Goal: Connect with others: Connect with others

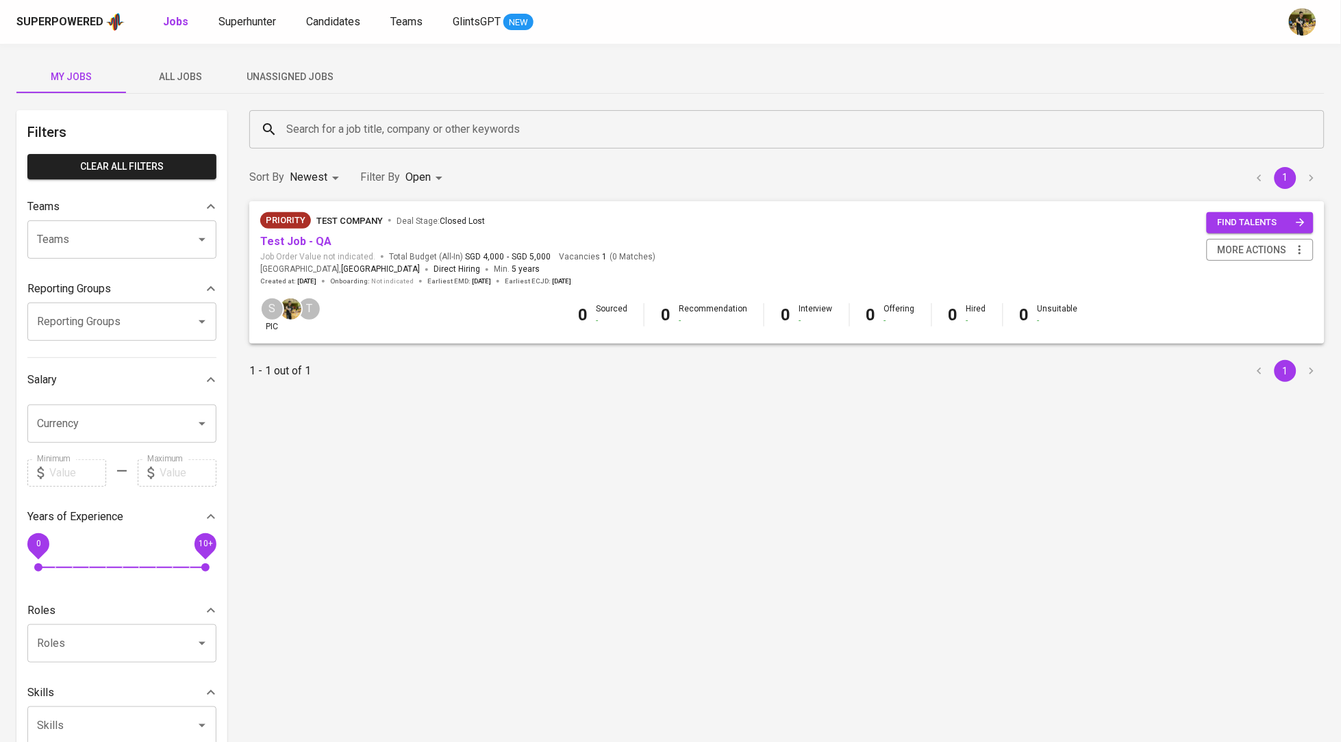
click at [229, 12] on div "Superpowered Jobs Superhunter Candidates Teams GlintsGPT NEW" at bounding box center [648, 22] width 1264 height 21
click at [417, 21] on span "Teams" at bounding box center [406, 21] width 32 height 13
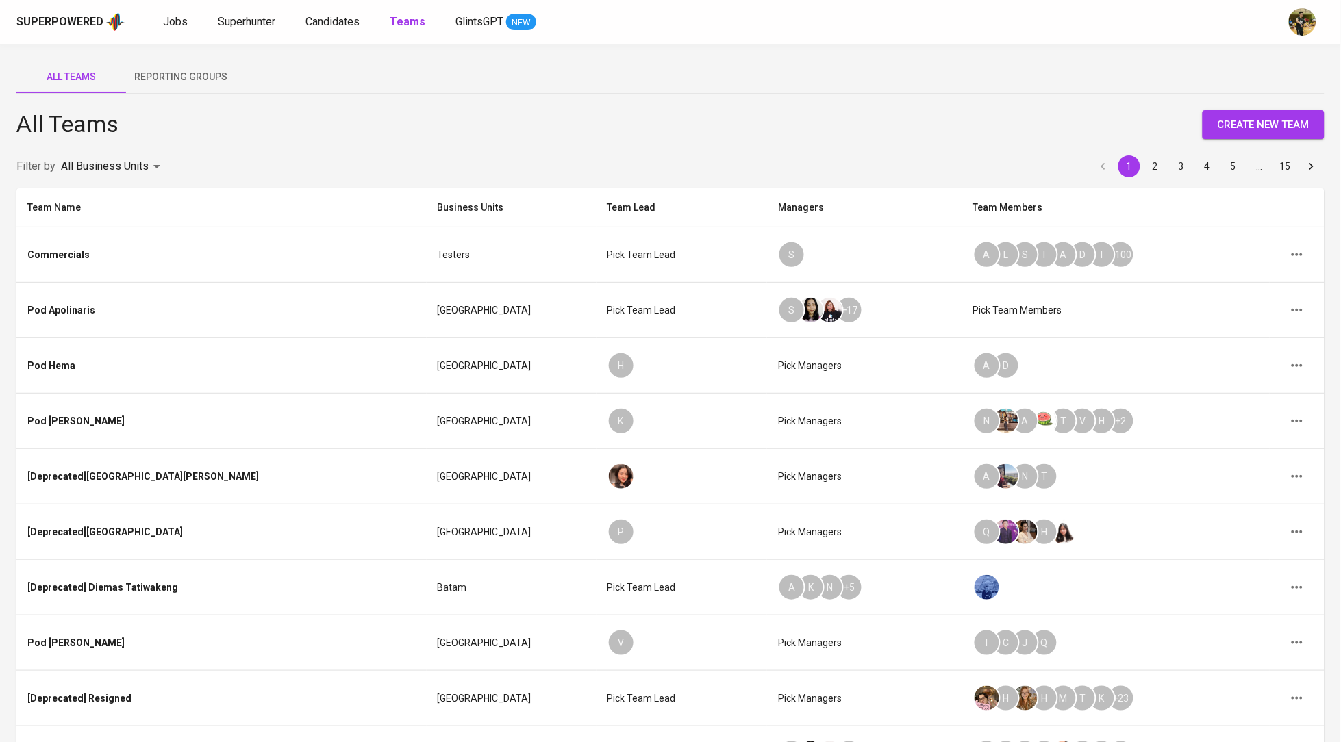
click at [138, 173] on body "Superpowered Jobs Superhunter Candidates Teams GlintsGPT NEW All Teams Reportin…" at bounding box center [670, 444] width 1341 height 889
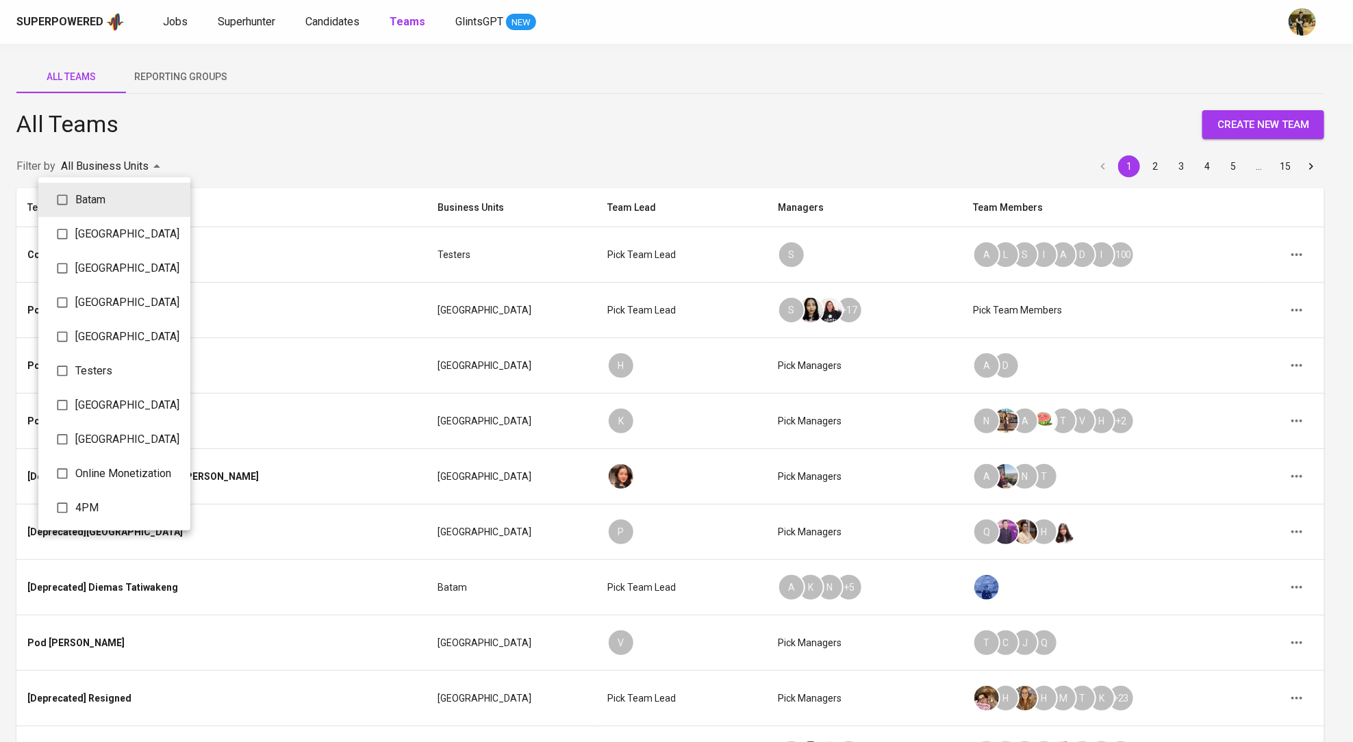
click at [112, 516] on span "4PM" at bounding box center [127, 508] width 104 height 16
type input "5467aac6-760e-4232-aadd-899da4589ccd"
checkbox input "true"
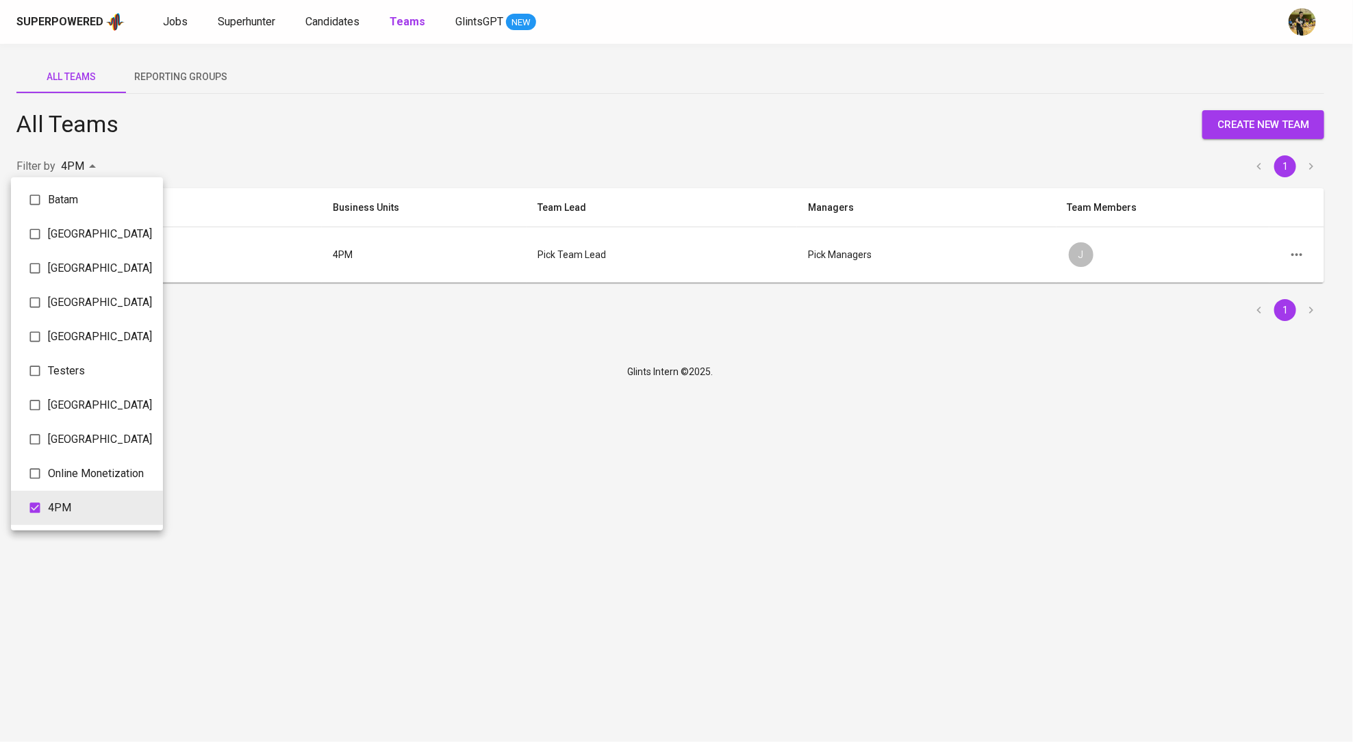
click at [72, 379] on span "Testers" at bounding box center [100, 371] width 104 height 16
type input "5467aac6-760e-4232-aadd-899da4589ccd,548c56b8-3686-4df5-a749-5f0b41a32f34"
checkbox input "true"
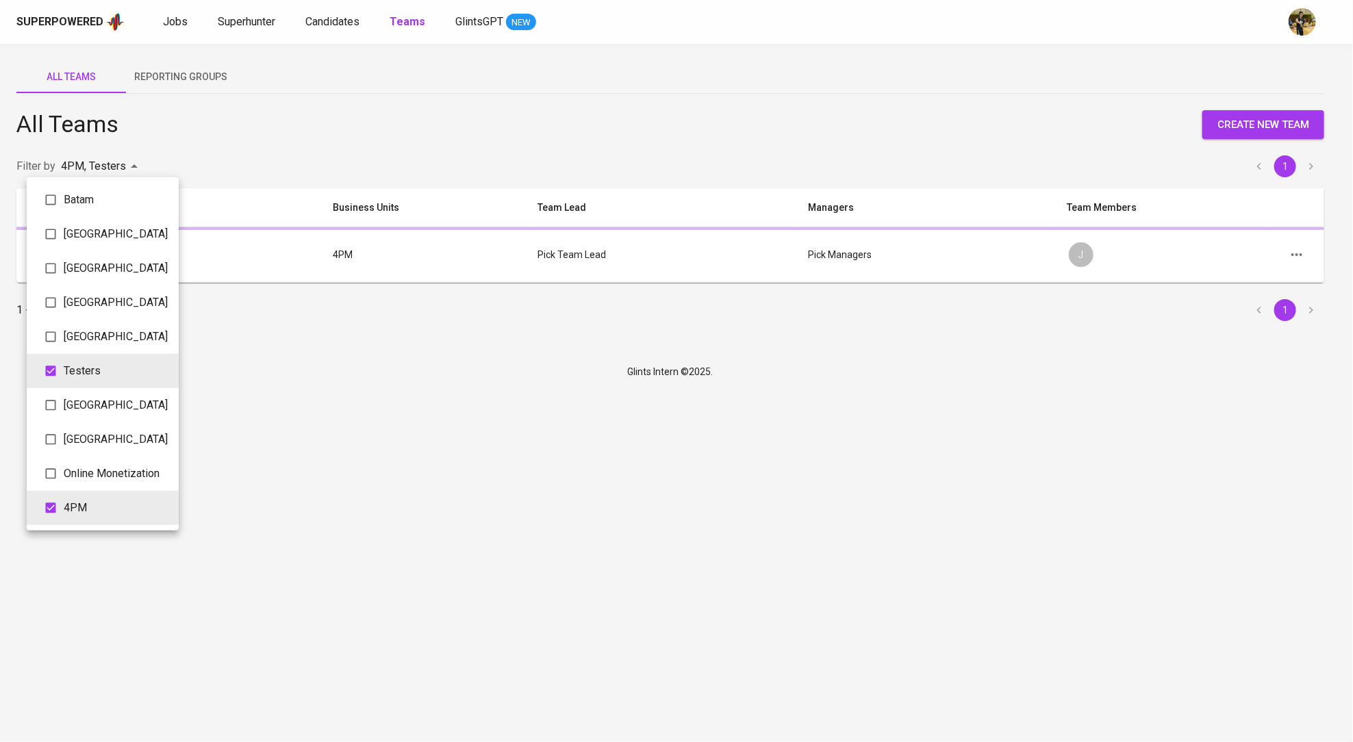
click at [77, 516] on span "4PM" at bounding box center [116, 508] width 104 height 16
type input "548c56b8-3686-4df5-a749-5f0b41a32f34"
checkbox input "false"
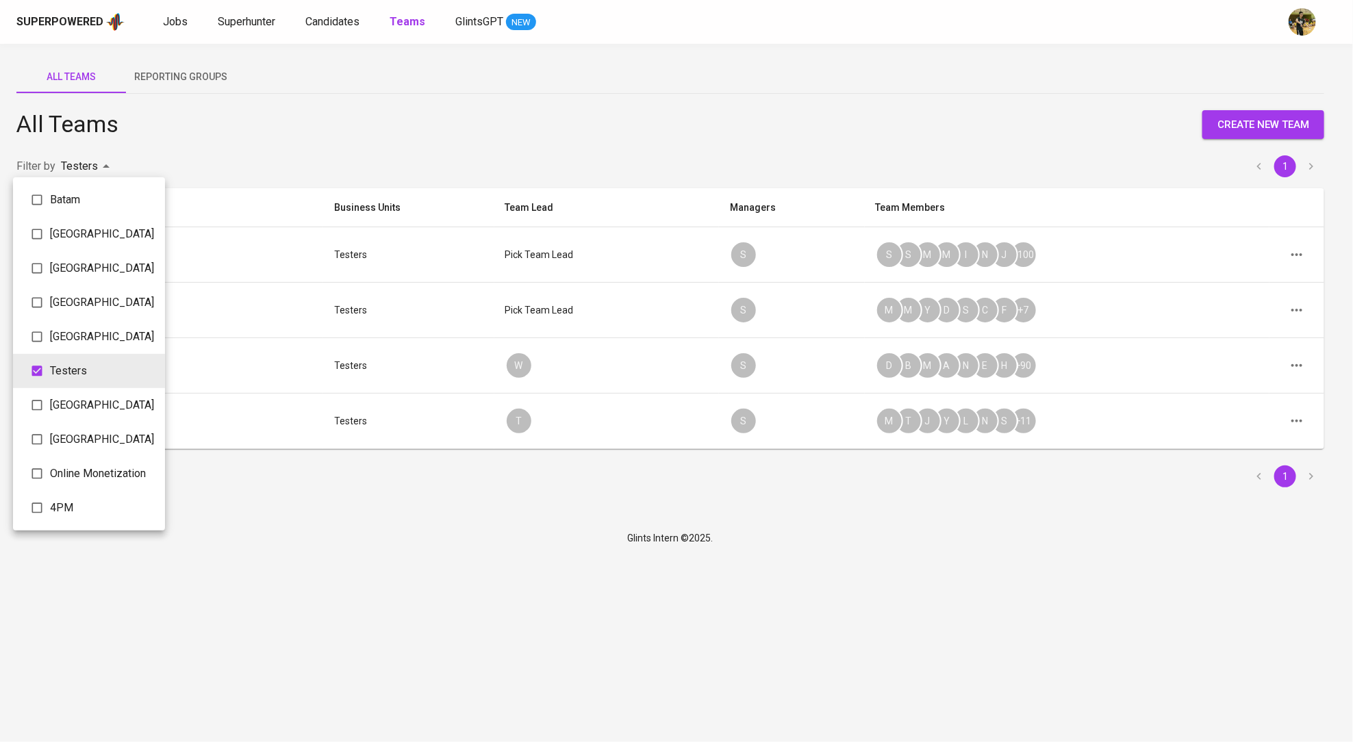
click at [1058, 301] on div at bounding box center [676, 371] width 1353 height 742
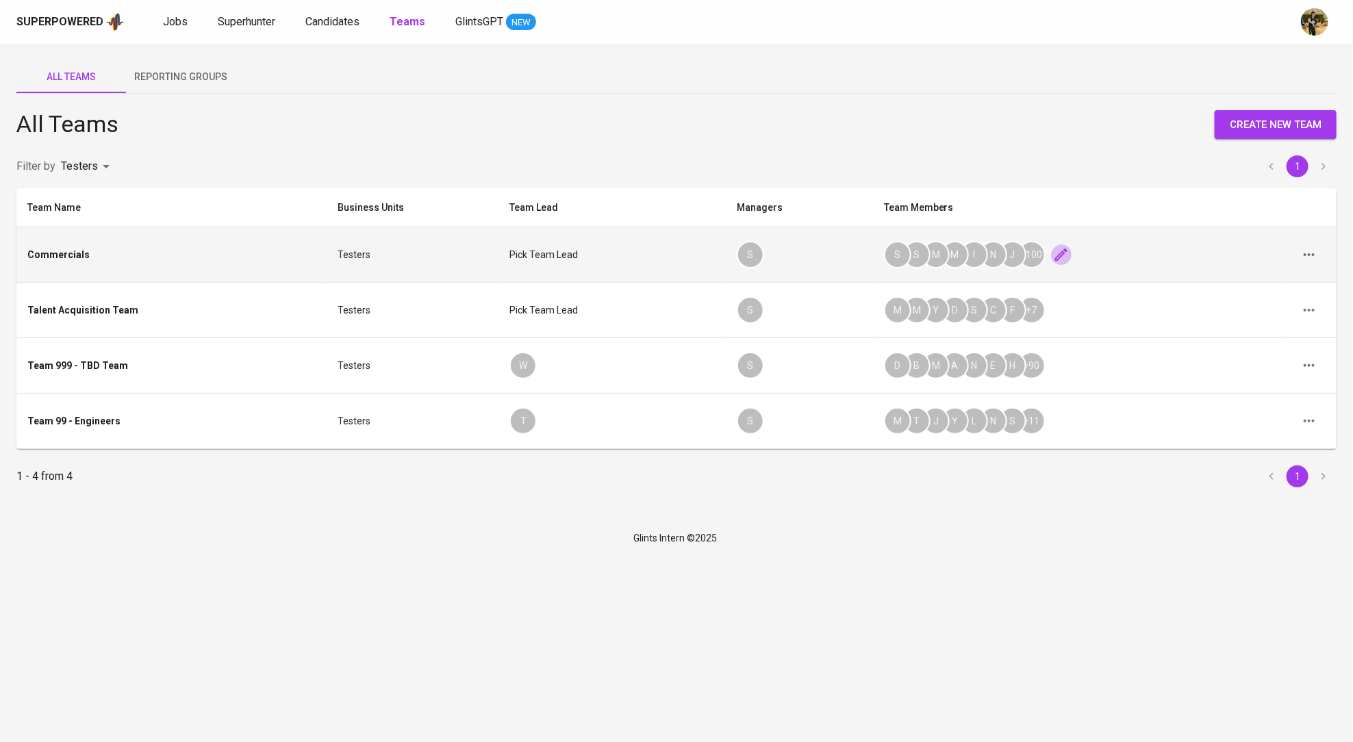
click at [1053, 259] on icon "button" at bounding box center [1061, 255] width 16 height 16
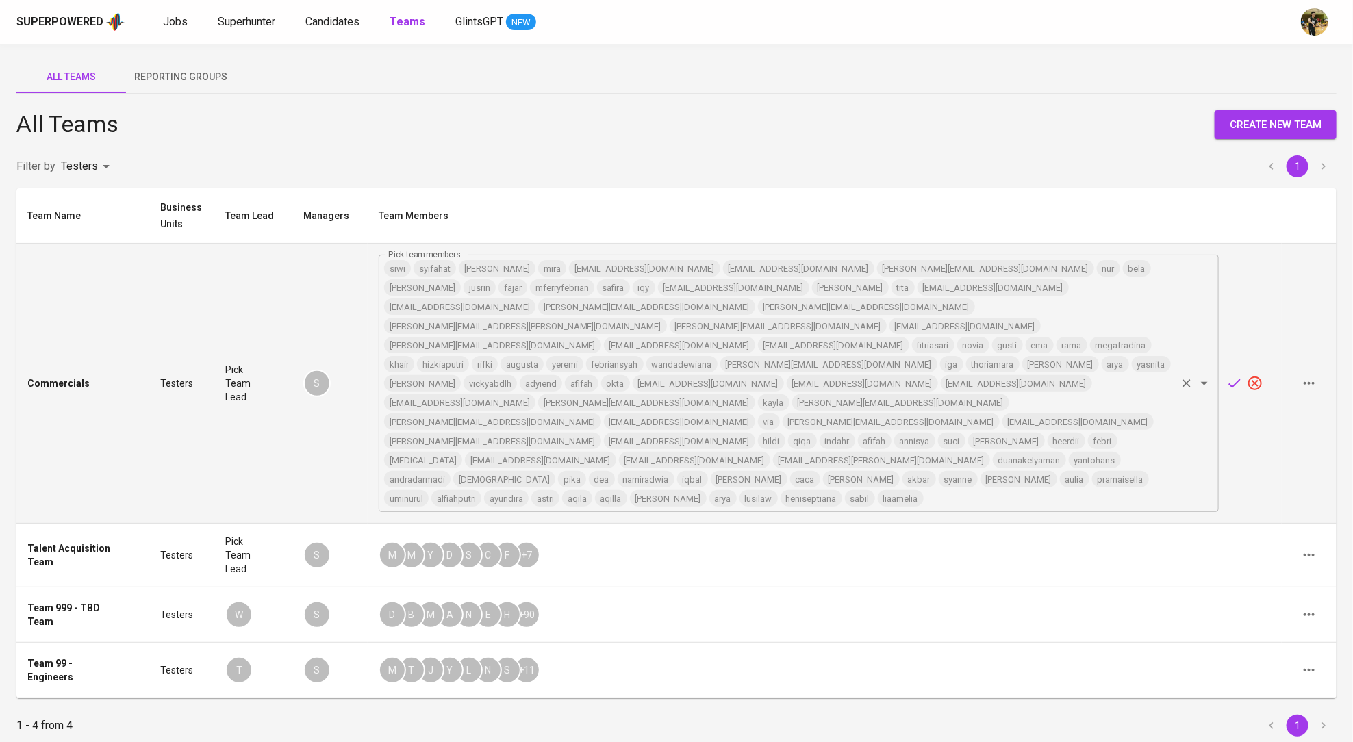
click at [1049, 489] on input "Pick team members" at bounding box center [1049, 498] width 249 height 19
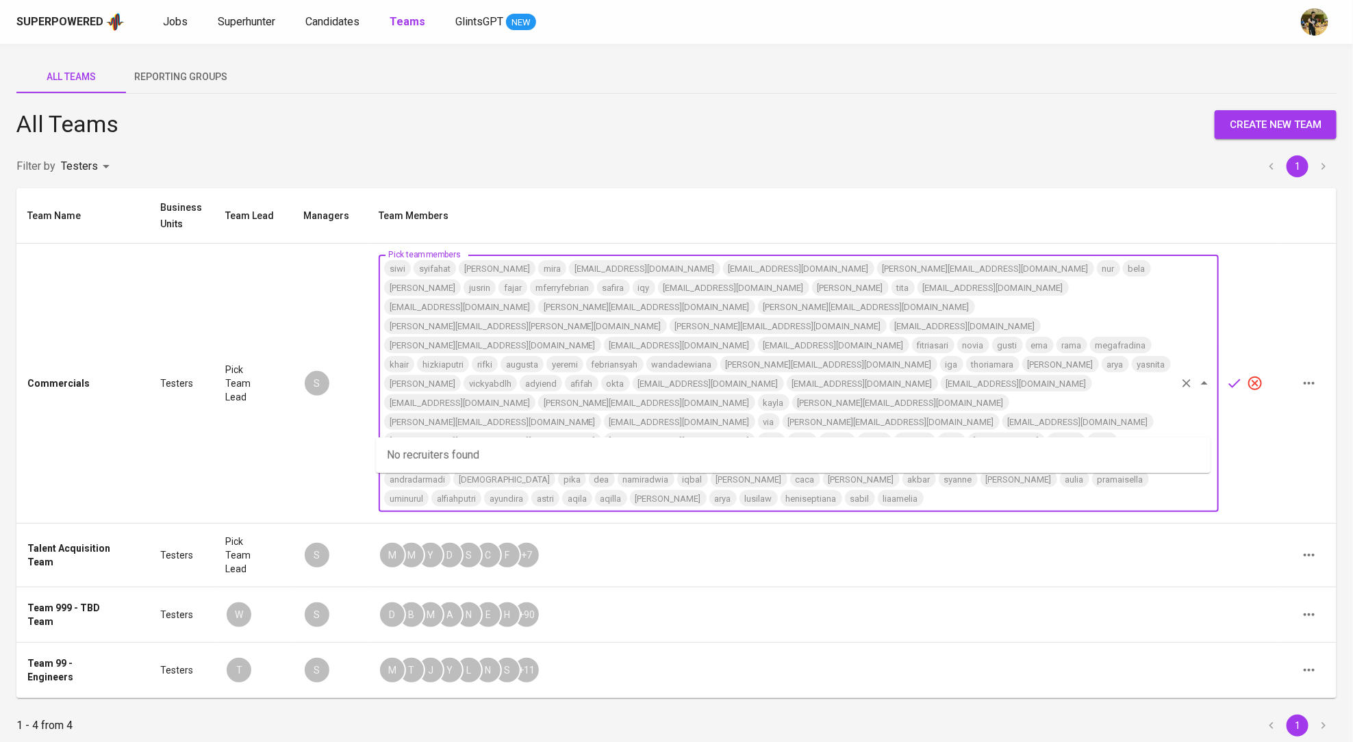
paste input "[EMAIL_ADDRESS][DOMAIN_NAME]"
click at [1021, 453] on li "Invite "[EMAIL_ADDRESS][DOMAIN_NAME]"" at bounding box center [793, 455] width 835 height 25
type input "[EMAIL_ADDRESS][DOMAIN_NAME]"
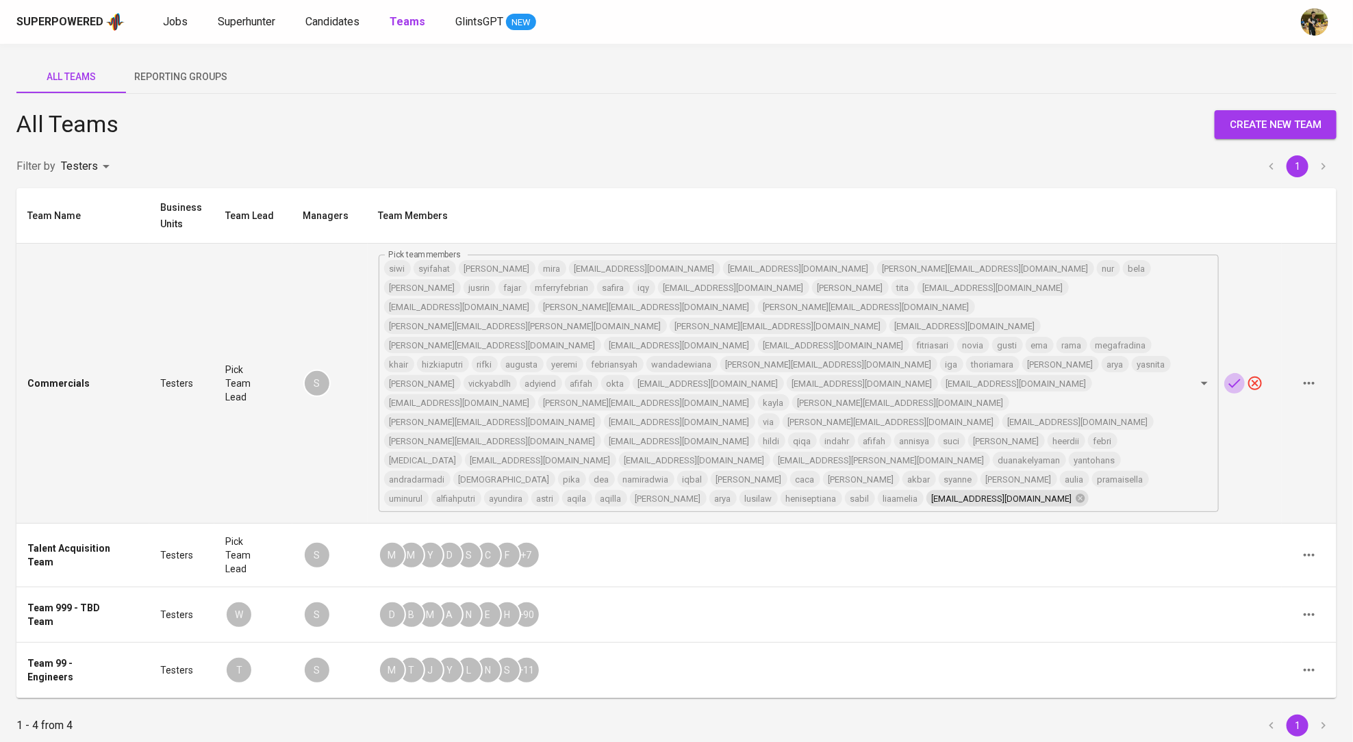
click at [1229, 379] on icon "button" at bounding box center [1235, 383] width 12 height 9
